Goal: Information Seeking & Learning: Learn about a topic

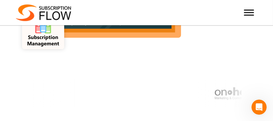
scroll to position [253, 0]
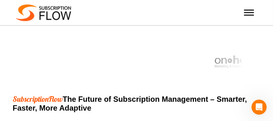
click at [252, 14] on span "Toggle Menu" at bounding box center [249, 12] width 10 height 6
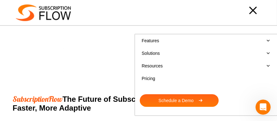
click at [250, 11] on div at bounding box center [166, 10] width 190 height 13
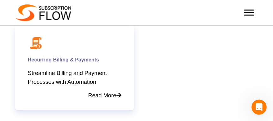
scroll to position [632, 0]
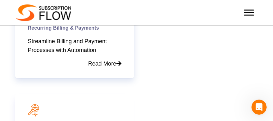
click at [82, 28] on link "Recurring Billing & Payments" at bounding box center [63, 27] width 71 height 5
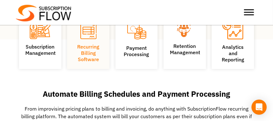
scroll to position [94, 0]
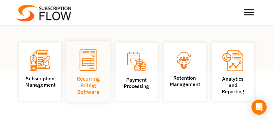
click at [90, 82] on h3 "Recurring Billing Software" at bounding box center [88, 86] width 31 height 20
click at [91, 64] on img at bounding box center [88, 60] width 17 height 21
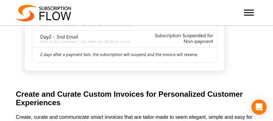
scroll to position [726, 0]
